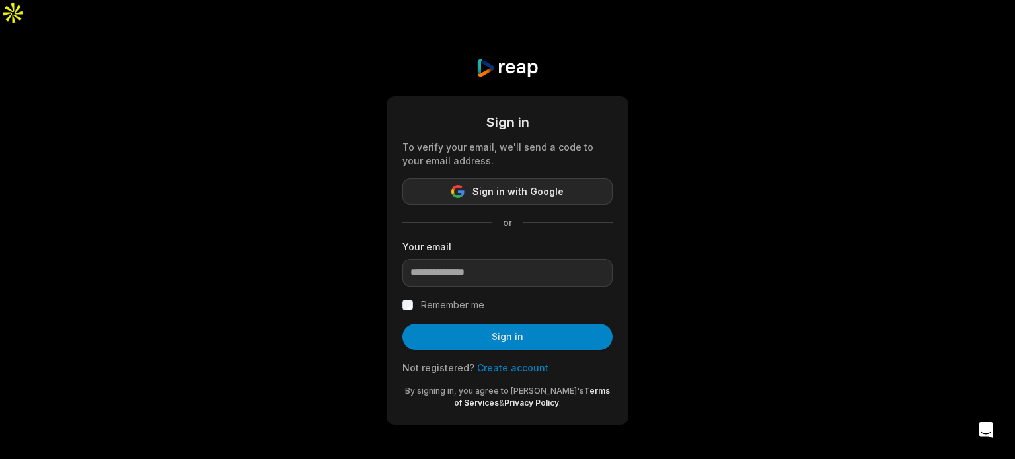
click at [545, 184] on span "Sign in with Google" at bounding box center [518, 192] width 91 height 16
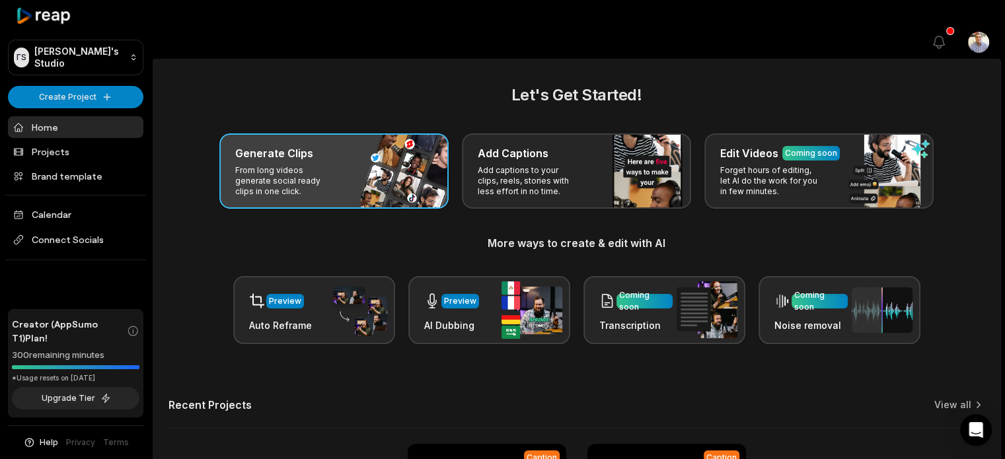
click at [295, 165] on p "From long videos generate social ready clips in one click." at bounding box center [286, 181] width 102 height 32
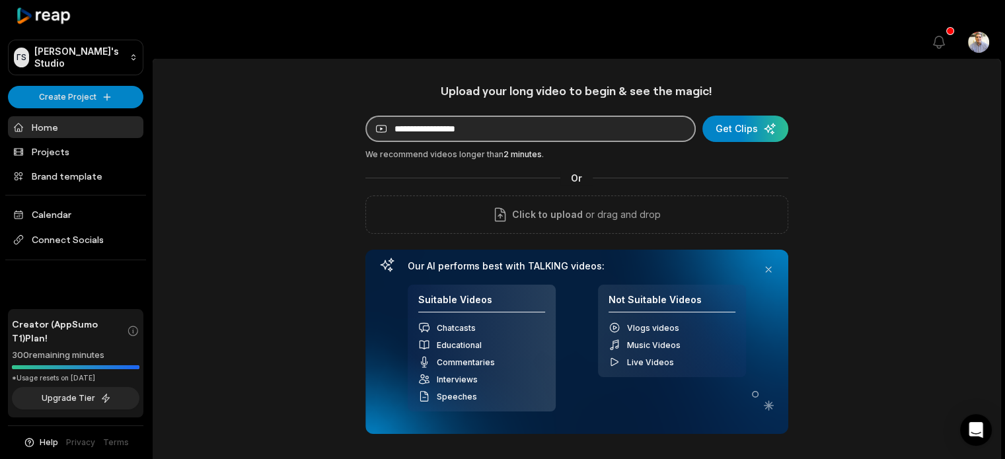
click at [488, 116] on input at bounding box center [531, 129] width 330 height 26
click at [508, 116] on input at bounding box center [531, 129] width 330 height 26
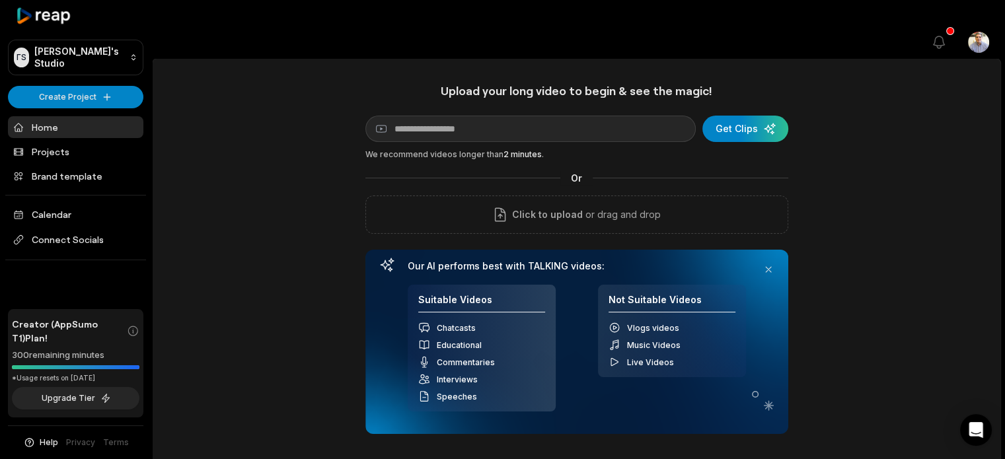
click at [232, 83] on div "Upload your long video to begin & see the magic! YouTube link Get Clips We reco…" at bounding box center [577, 395] width 848 height 624
click at [65, 121] on link "Home" at bounding box center [75, 127] width 135 height 22
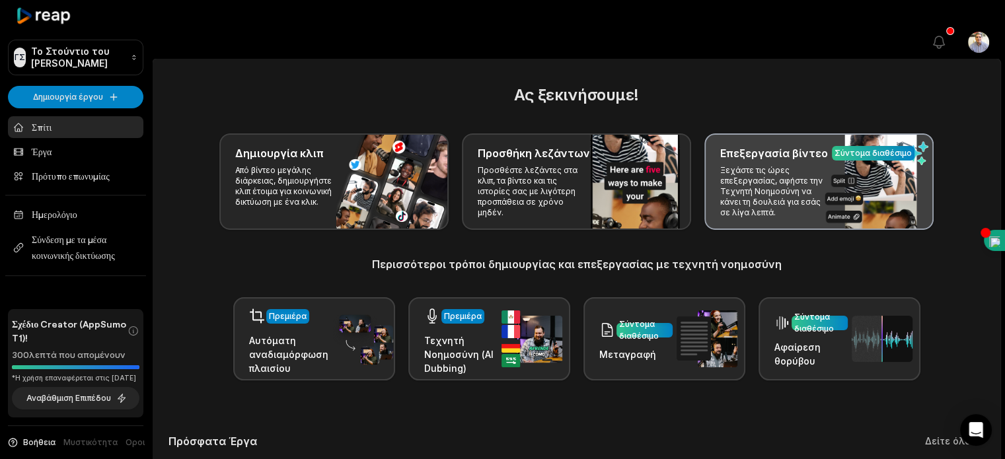
click at [775, 165] on font "Ξεχάστε τις ώρες επεξεργασίας, αφήστε την Τεχνητή Νοημοσύνη να κάνει τη δουλειά…" at bounding box center [771, 191] width 102 height 52
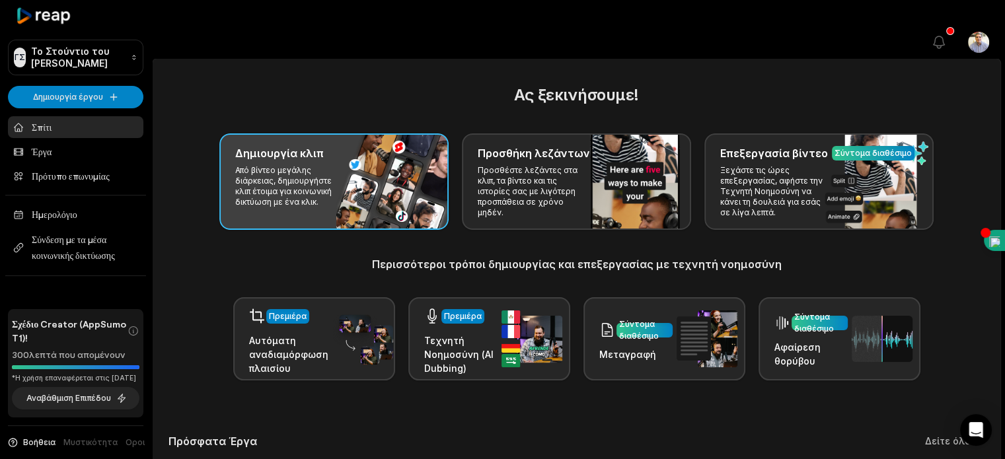
click at [332, 145] on div "Δημιουργία κλιπ" at bounding box center [334, 153] width 198 height 16
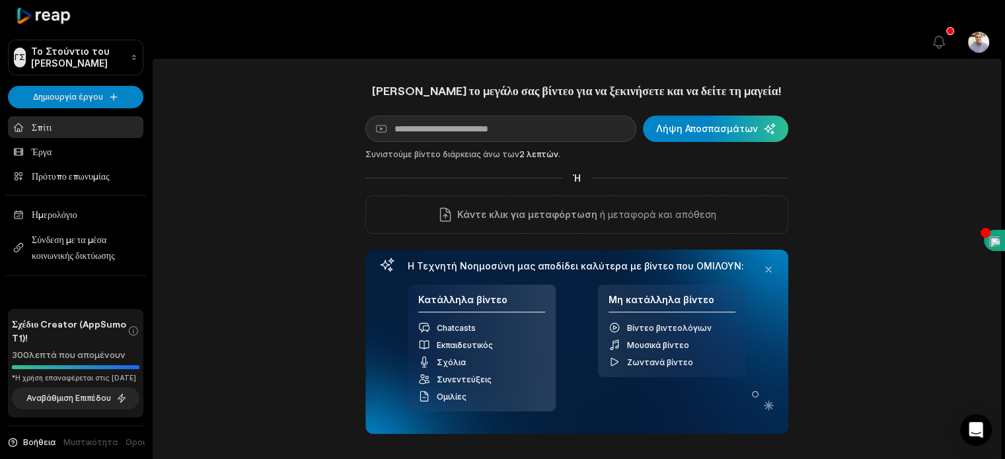
click at [286, 175] on div "[PERSON_NAME] το μεγάλο σας βίντεο για να ξεκινήσετε και να δείτε τη μαγεία! Σύ…" at bounding box center [577, 395] width 848 height 624
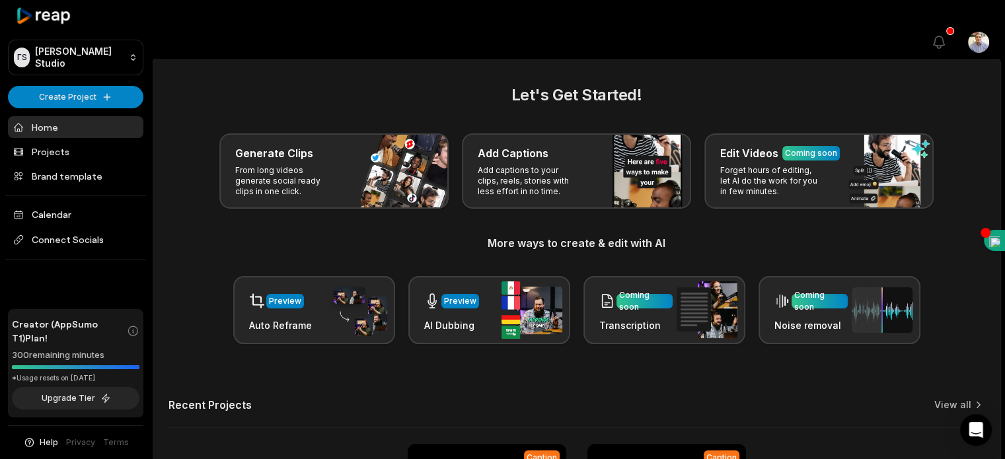
click at [508, 27] on div at bounding box center [542, 42] width 748 height 30
